Goal: Contribute content: Contribute content

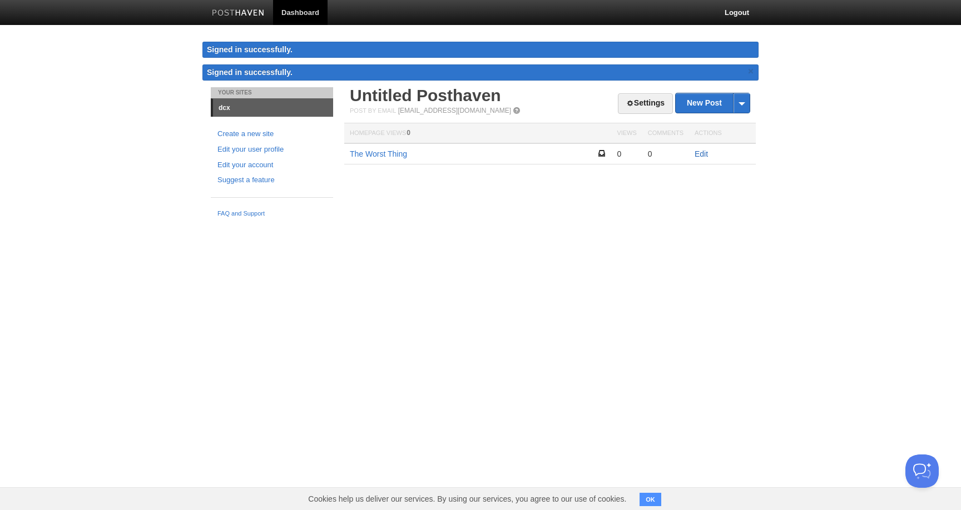
click at [707, 155] on link "Edit" at bounding box center [700, 154] width 13 height 9
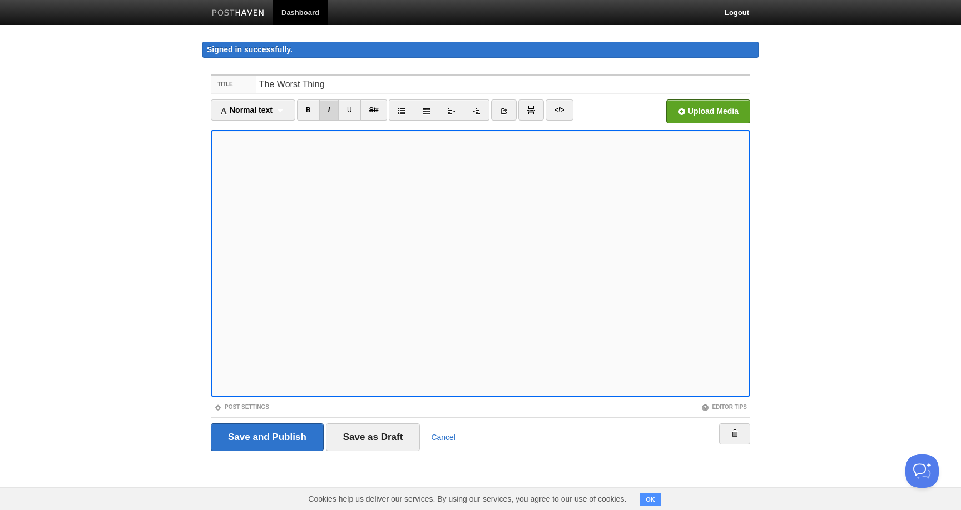
click at [326, 108] on link "I" at bounding box center [328, 110] width 19 height 21
click at [331, 112] on link "I" at bounding box center [328, 110] width 19 height 21
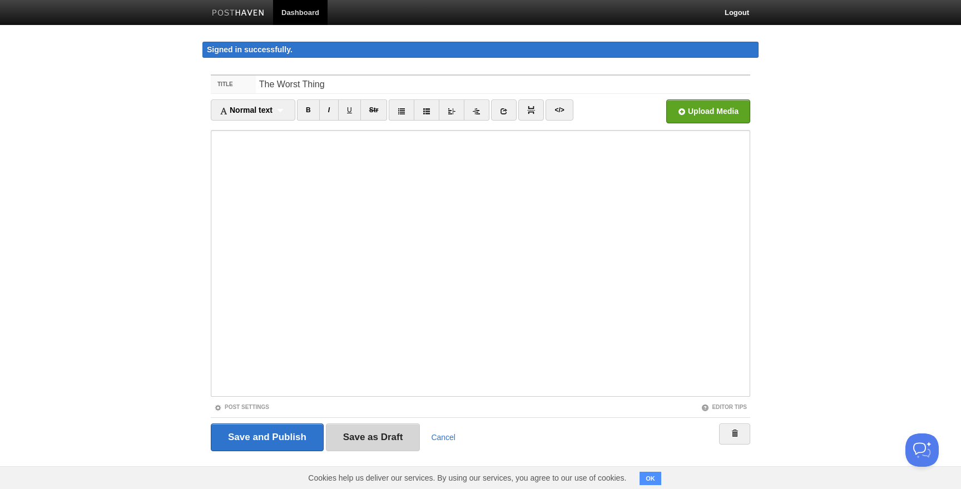
click at [405, 434] on input "Save as Draft" at bounding box center [373, 438] width 95 height 28
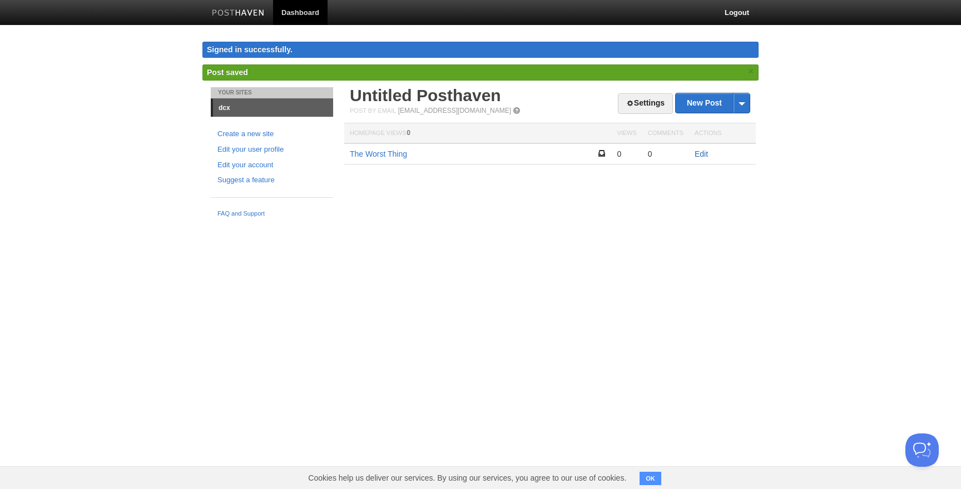
click at [701, 156] on link "Edit" at bounding box center [700, 154] width 13 height 9
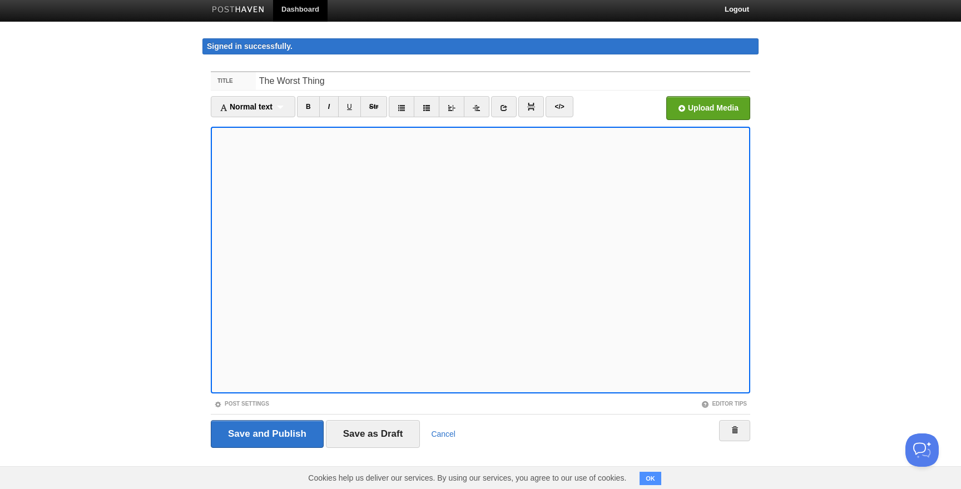
scroll to position [4, 0]
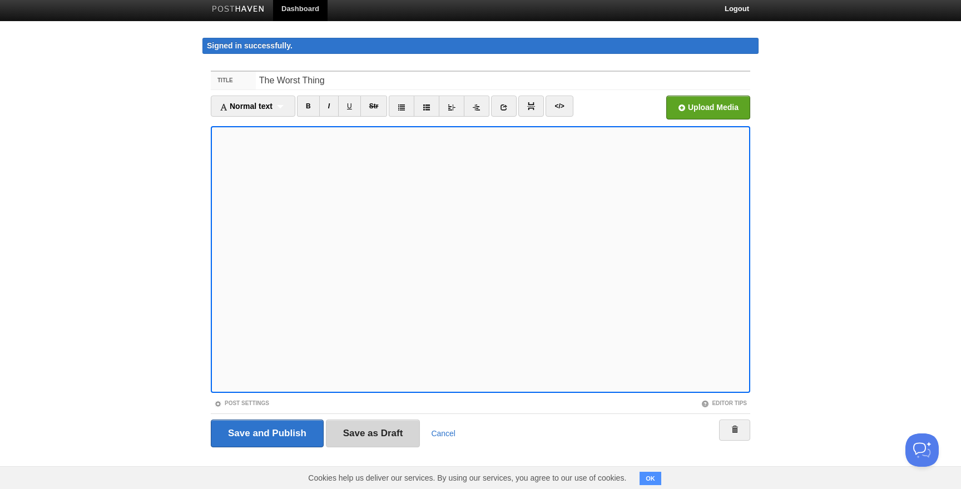
click at [393, 431] on input "Save as Draft" at bounding box center [373, 434] width 95 height 28
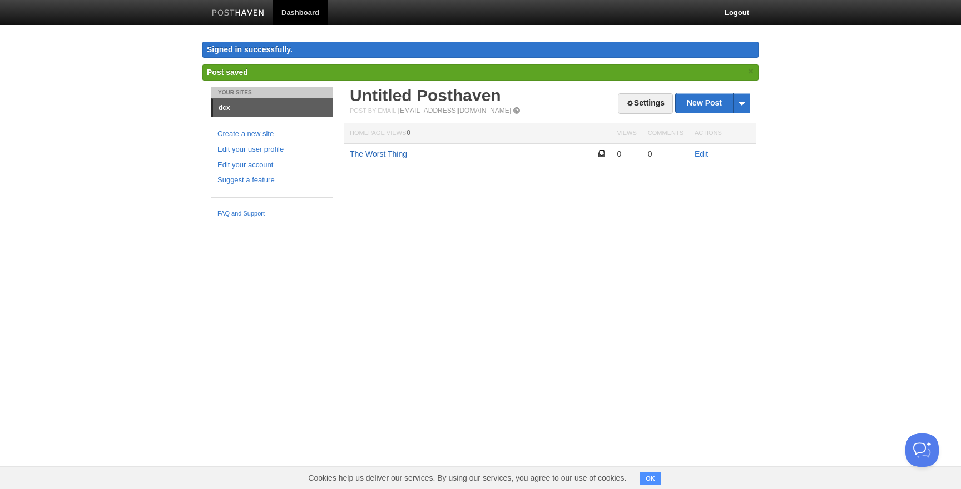
click at [398, 150] on link "The Worst Thing" at bounding box center [378, 154] width 57 height 9
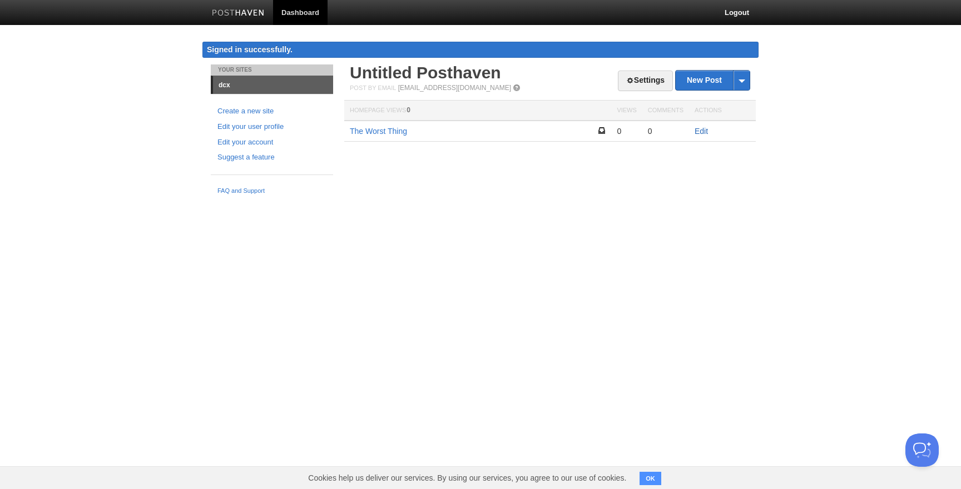
click at [703, 127] on link "Edit" at bounding box center [700, 131] width 13 height 9
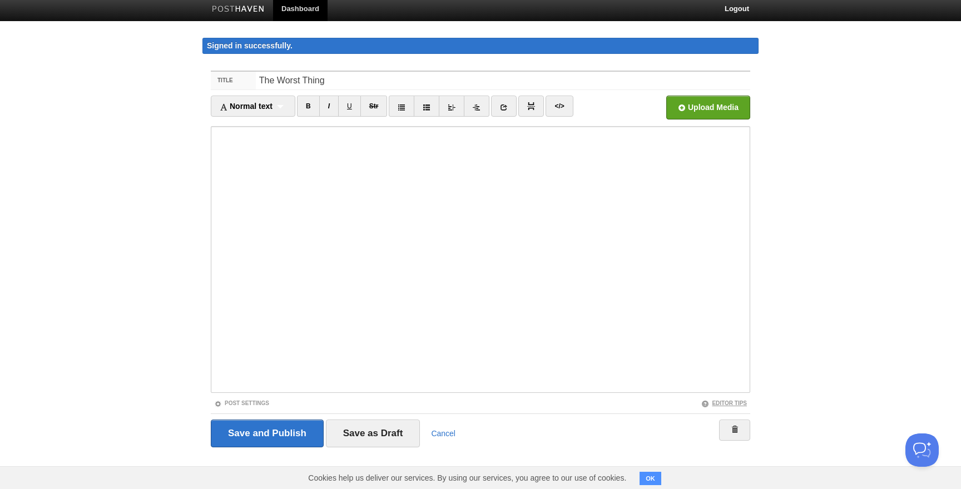
click at [706, 402] on span at bounding box center [705, 404] width 8 height 8
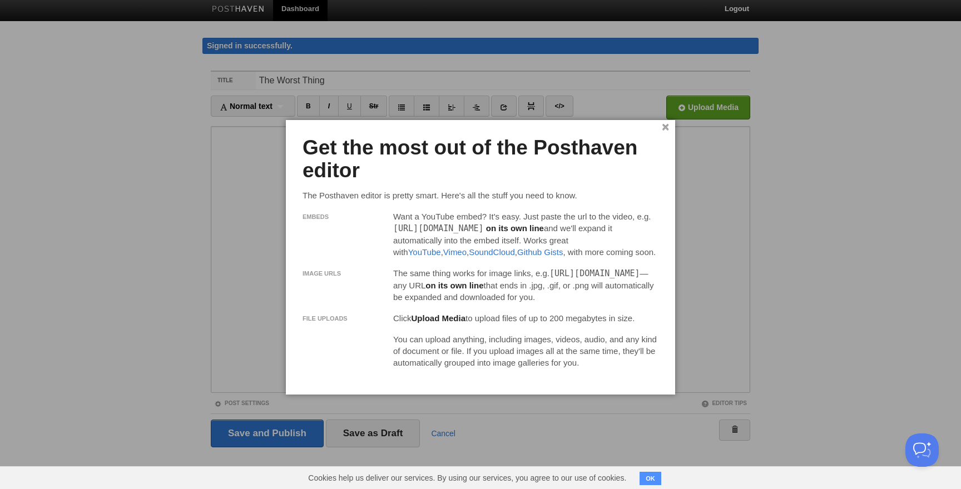
click at [664, 127] on link "×" at bounding box center [665, 128] width 7 height 6
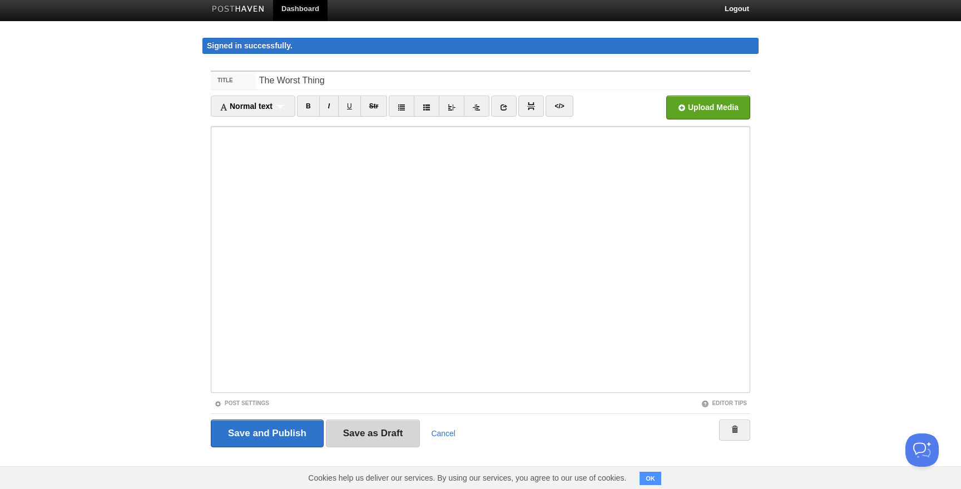
click at [385, 425] on input "Save as Draft" at bounding box center [373, 434] width 95 height 28
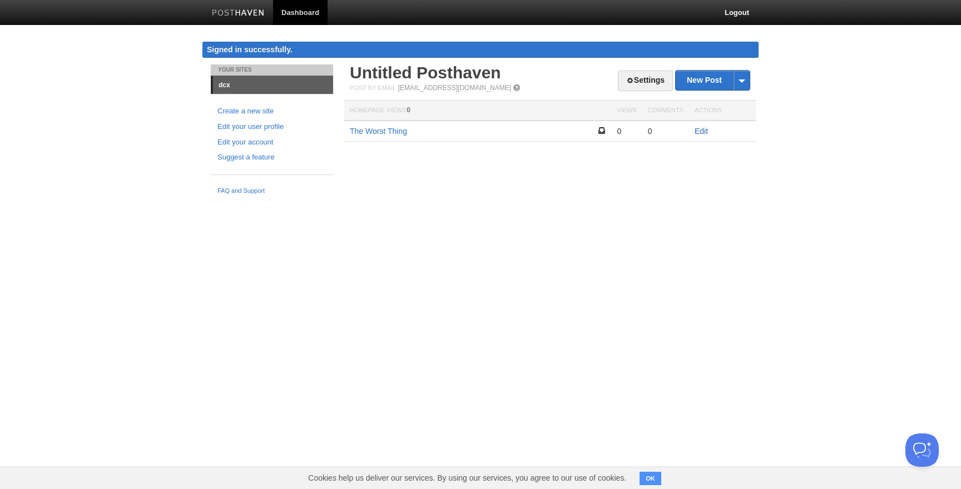
click at [698, 127] on link "Edit" at bounding box center [700, 131] width 13 height 9
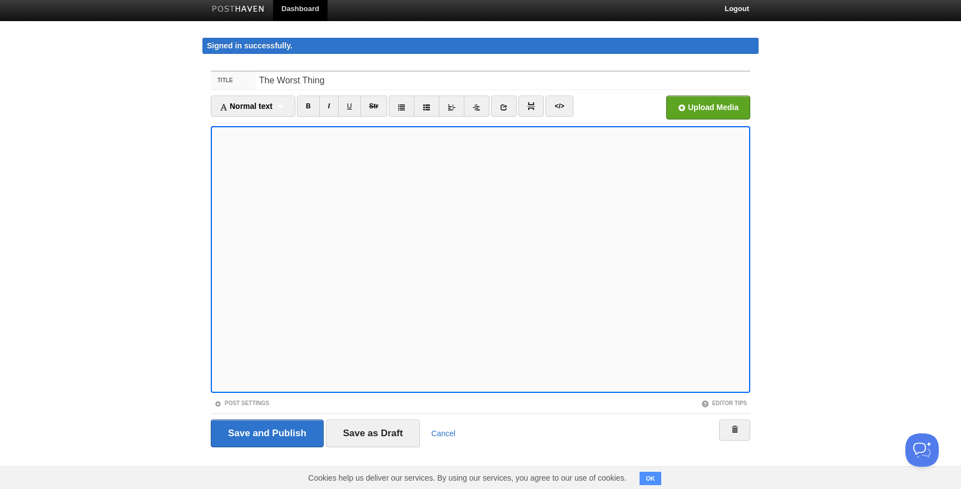
click at [362, 416] on div "Save and Publish Save as Draft Cancel" at bounding box center [480, 433] width 539 height 39
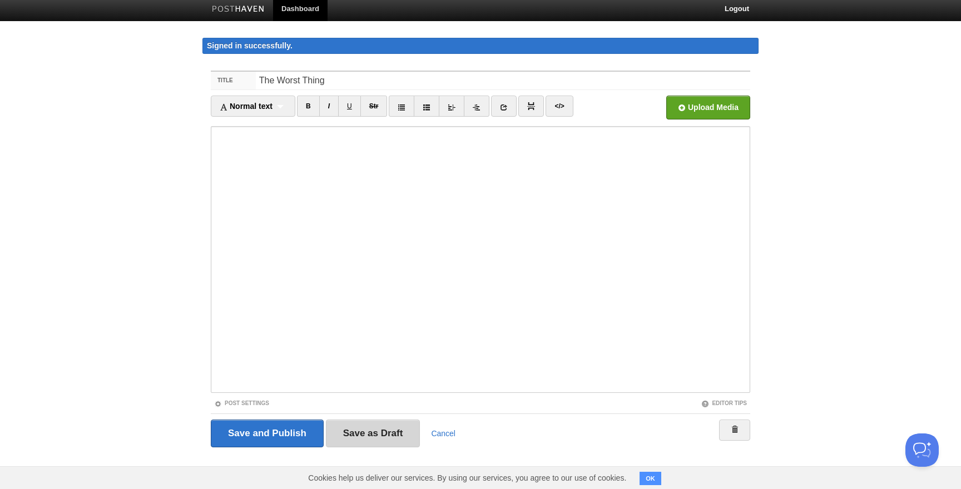
click at [353, 431] on input "Save as Draft" at bounding box center [373, 434] width 95 height 28
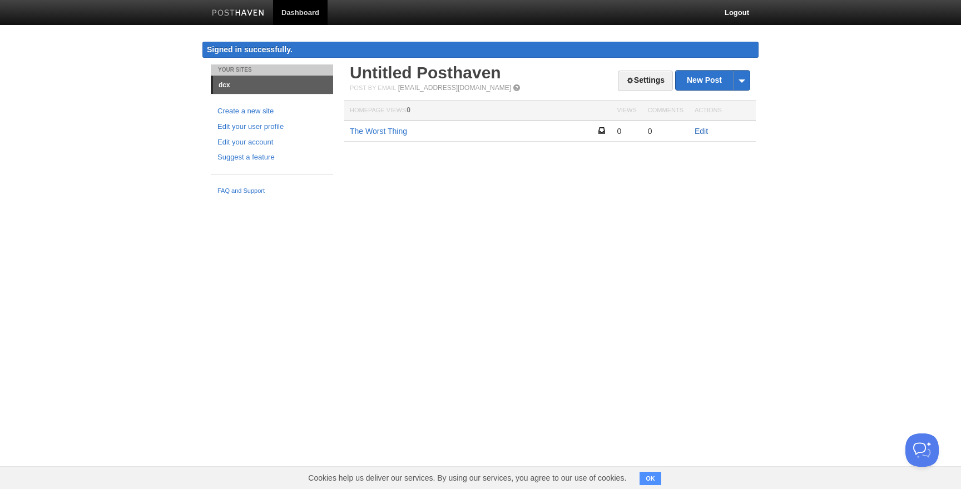
click at [699, 127] on link "Edit" at bounding box center [700, 131] width 13 height 9
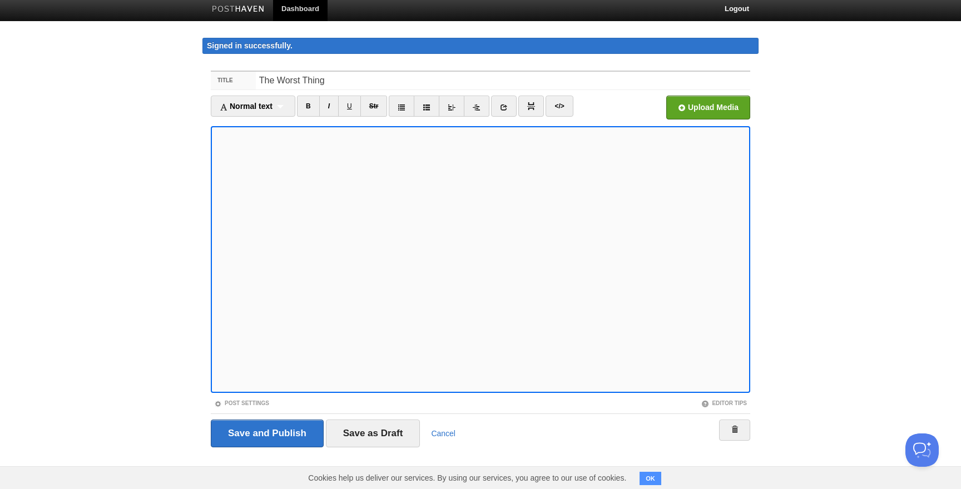
scroll to position [3, 0]
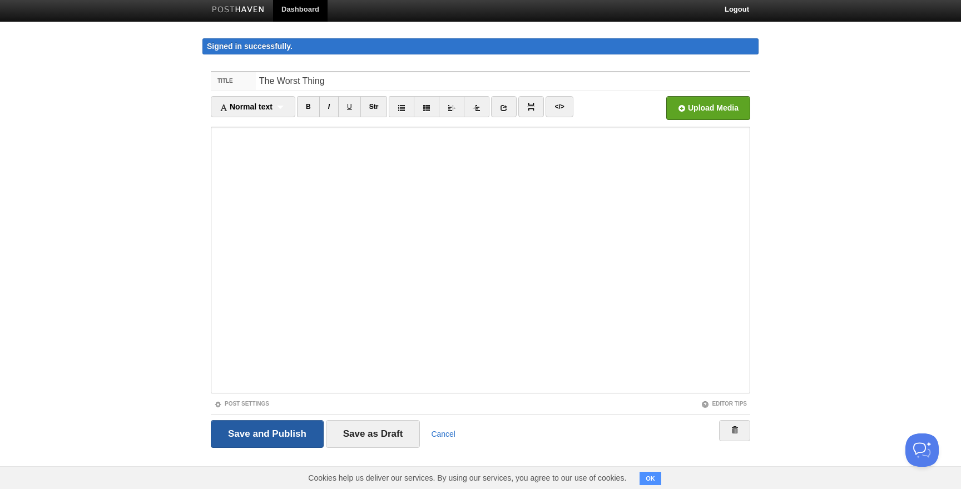
click at [256, 437] on input "Save and Publish" at bounding box center [267, 434] width 113 height 28
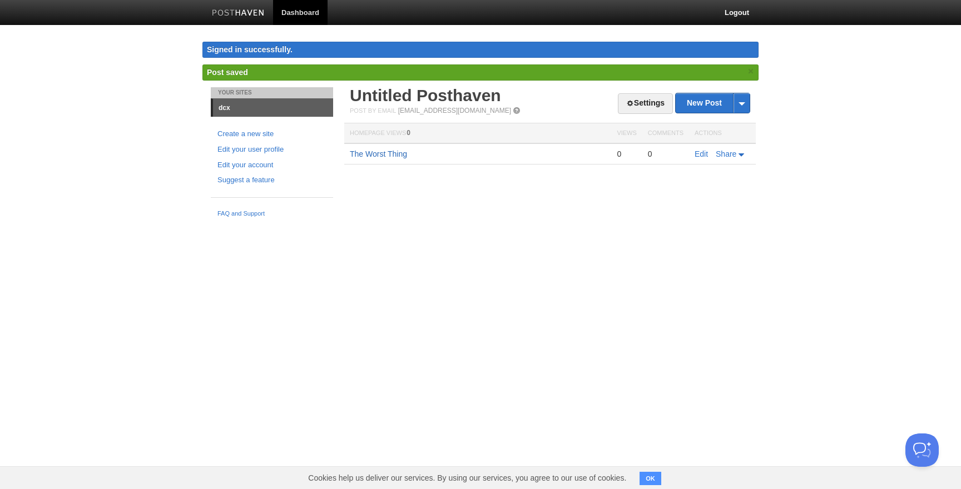
click at [393, 155] on link "The Worst Thing" at bounding box center [378, 154] width 57 height 9
